Goal: Information Seeking & Learning: Learn about a topic

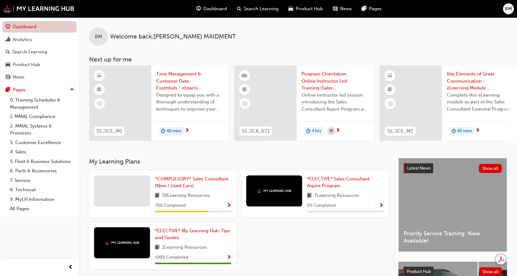
click at [17, 24] on link "Dashboard" at bounding box center [39, 26] width 74 height 11
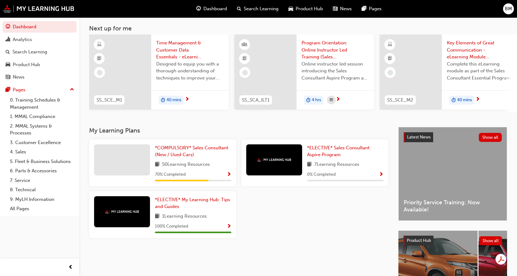
click at [229, 175] on span "Show Progress" at bounding box center [229, 175] width 5 height 6
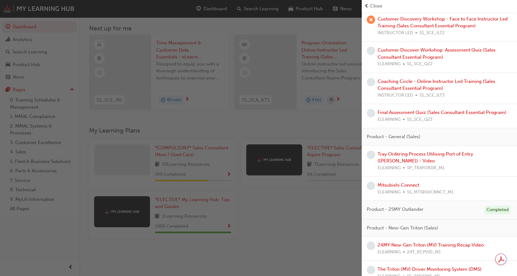
scroll to position [310, 0]
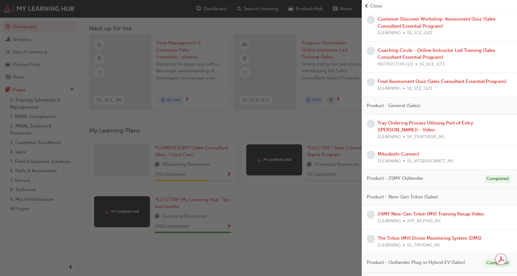
click at [401, 151] on div "Mitsubishi Connect ELEARNING SS_MTSBSHCNNCT_M1" at bounding box center [416, 158] width 76 height 14
click at [393, 151] on link "Mitsubishi Connect" at bounding box center [399, 154] width 42 height 6
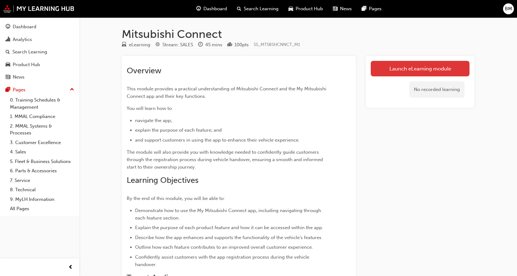
click at [412, 67] on link "Launch eLearning module" at bounding box center [420, 69] width 99 height 16
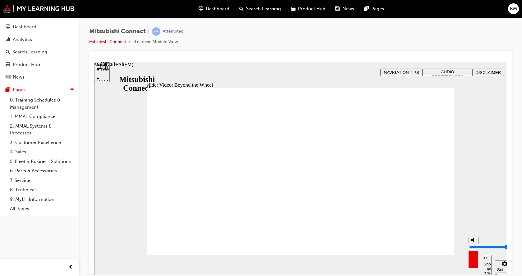
drag, startPoint x: 473, startPoint y: 241, endPoint x: 473, endPoint y: 237, distance: 3.4
click at [473, 244] on input "volume" at bounding box center [489, 246] width 40 height 5
type input "8"
click at [473, 244] on input "volume" at bounding box center [489, 246] width 40 height 5
